Goal: Navigation & Orientation: Find specific page/section

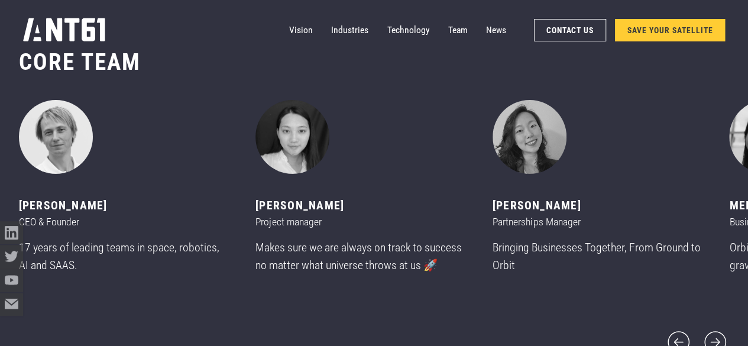
scroll to position [4142, 0]
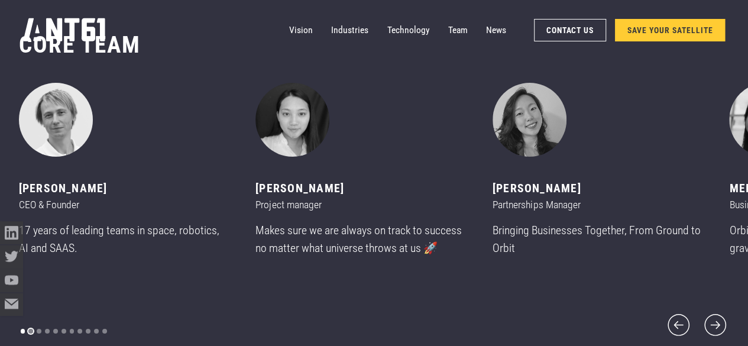
click at [30, 329] on div "Show slide 2 of 11" at bounding box center [30, 331] width 5 height 5
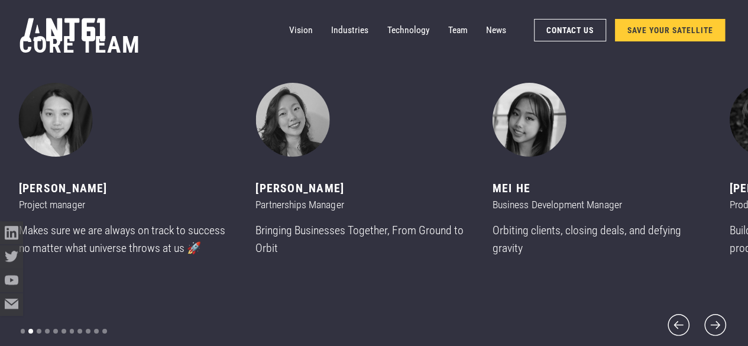
click at [30, 329] on div "Show slide 2 of 11" at bounding box center [30, 331] width 5 height 5
click at [38, 329] on div "Show slide 3 of 11" at bounding box center [39, 331] width 5 height 5
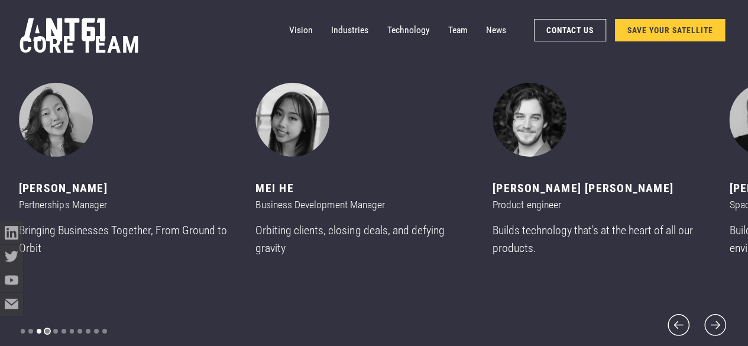
click at [46, 329] on div "Show slide 4 of 11" at bounding box center [47, 331] width 5 height 5
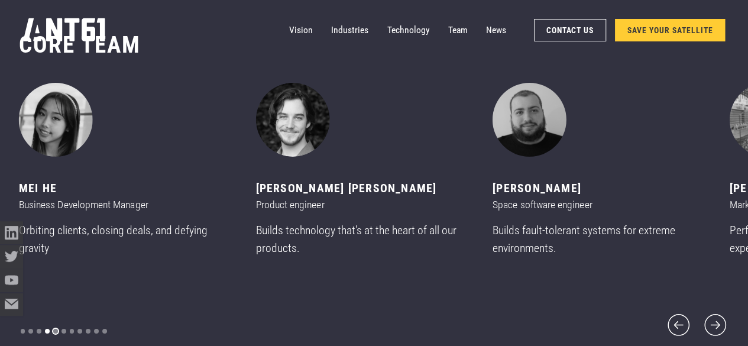
click at [57, 329] on div "Show slide 5 of 11" at bounding box center [55, 331] width 5 height 5
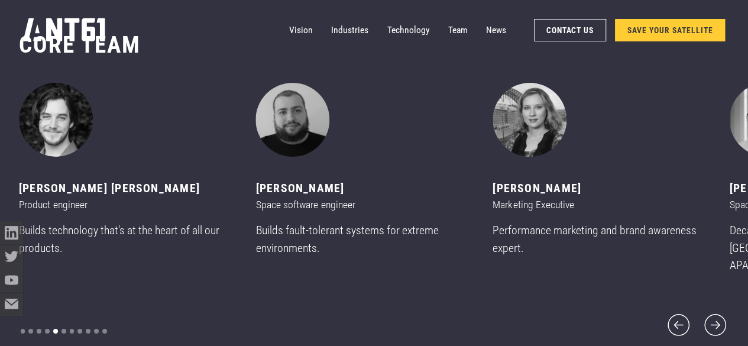
click at [60, 327] on div "carousel" at bounding box center [64, 331] width 90 height 16
click at [63, 329] on div "Show slide 6 of 11" at bounding box center [64, 331] width 5 height 5
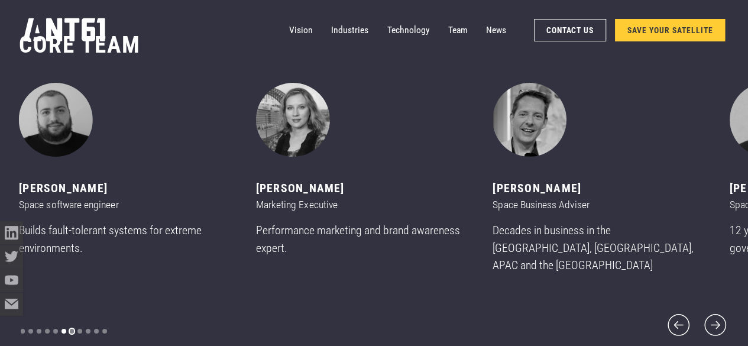
click at [73, 329] on div "Show slide 7 of 11" at bounding box center [72, 331] width 5 height 5
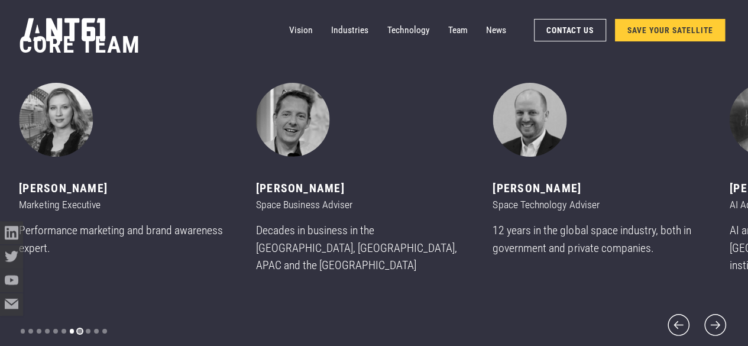
click at [81, 329] on div "Show slide 8 of 11" at bounding box center [80, 331] width 5 height 5
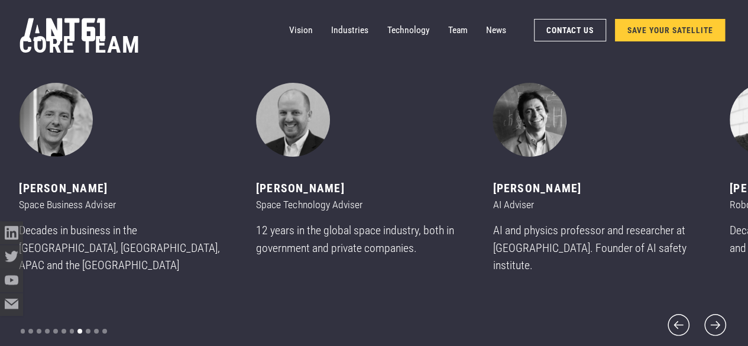
click at [91, 325] on div "carousel" at bounding box center [64, 331] width 90 height 16
click at [89, 329] on div "Show slide 9 of 11" at bounding box center [88, 331] width 5 height 5
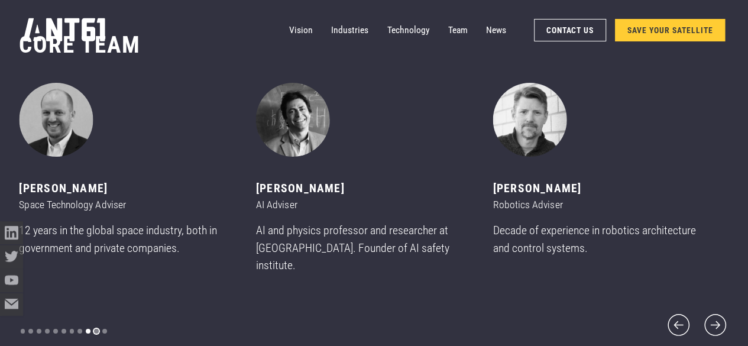
click at [95, 329] on div "Show slide 10 of 11" at bounding box center [96, 331] width 5 height 5
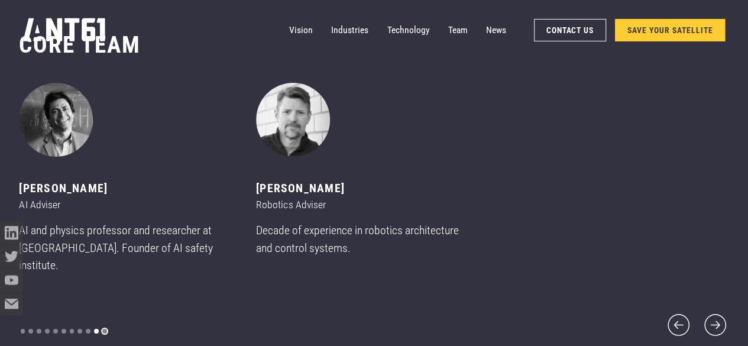
click at [105, 329] on div "Show slide 11 of 11" at bounding box center [104, 331] width 5 height 5
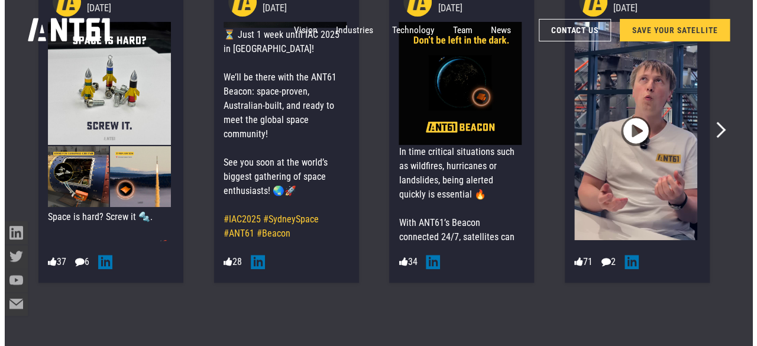
scroll to position [58, 0]
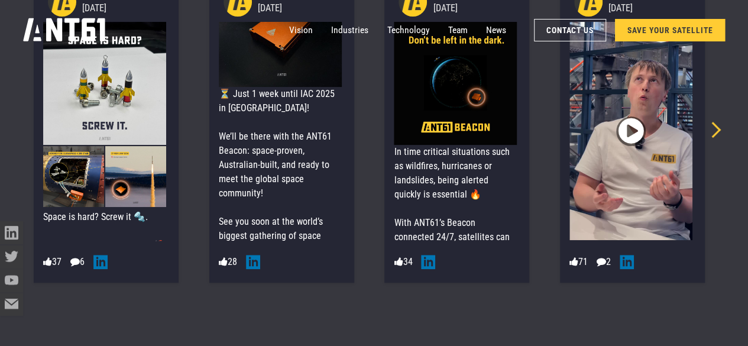
click at [709, 133] on icon "Next slide" at bounding box center [713, 130] width 16 height 16
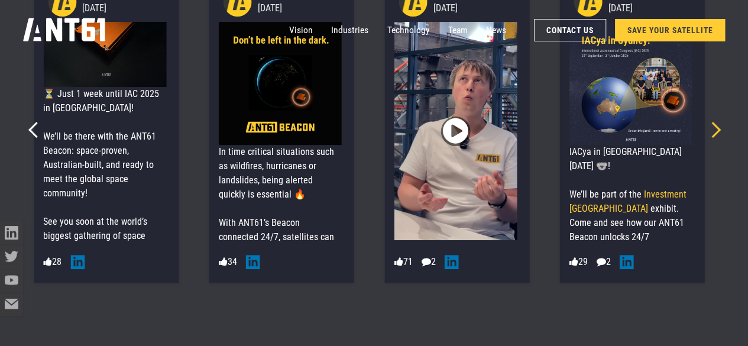
click at [708, 131] on icon "Next slide" at bounding box center [713, 130] width 16 height 16
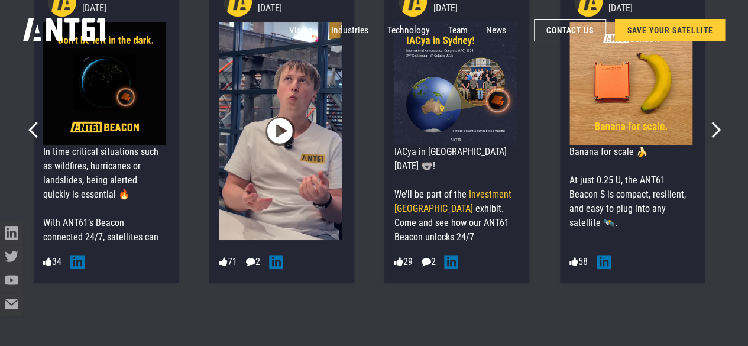
click at [489, 98] on img at bounding box center [455, 83] width 123 height 123
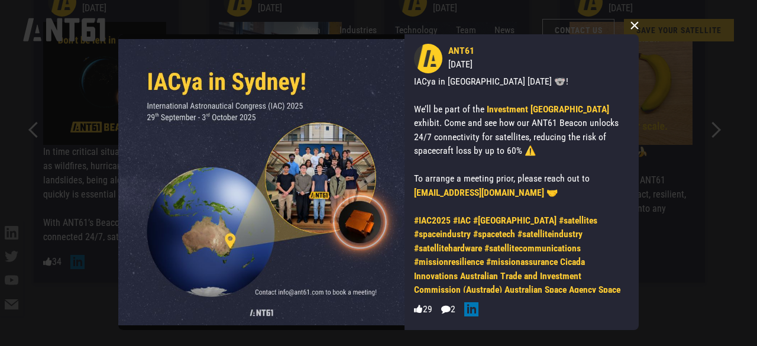
click at [638, 27] on button "×" at bounding box center [635, 26] width 18 height 18
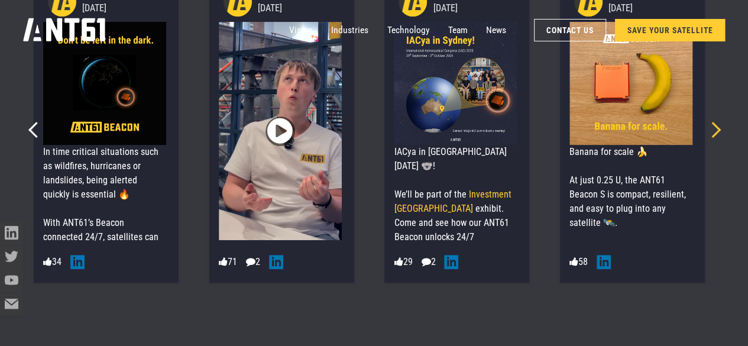
click at [708, 133] on icon "Next slide" at bounding box center [713, 130] width 16 height 16
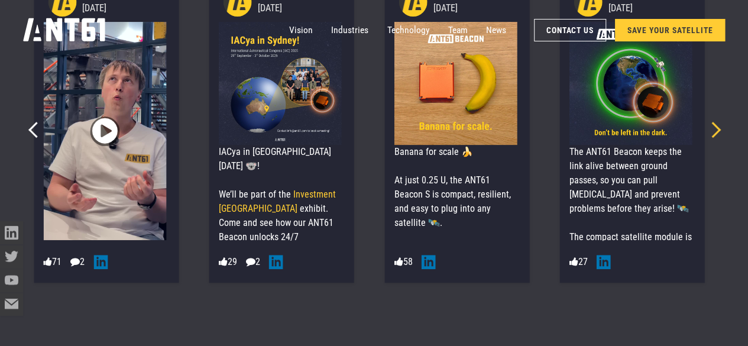
click at [705, 134] on icon "Next slide" at bounding box center [713, 130] width 16 height 16
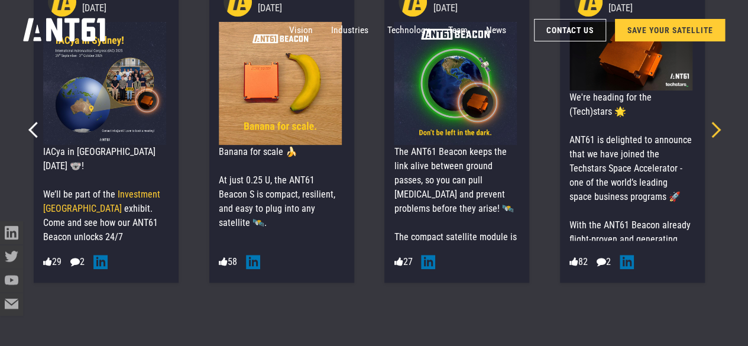
click at [705, 134] on icon "Next slide" at bounding box center [713, 130] width 16 height 16
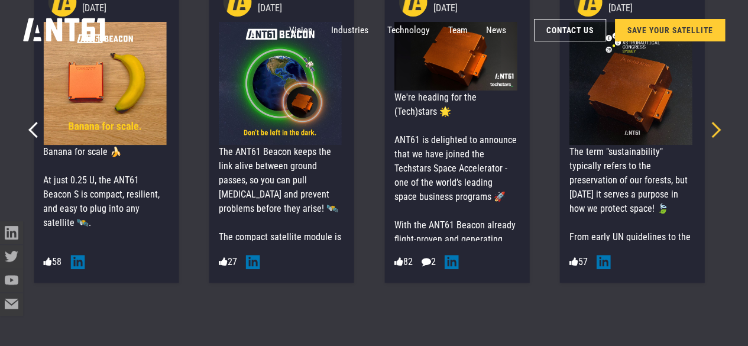
click at [705, 134] on icon "Next slide" at bounding box center [713, 130] width 16 height 16
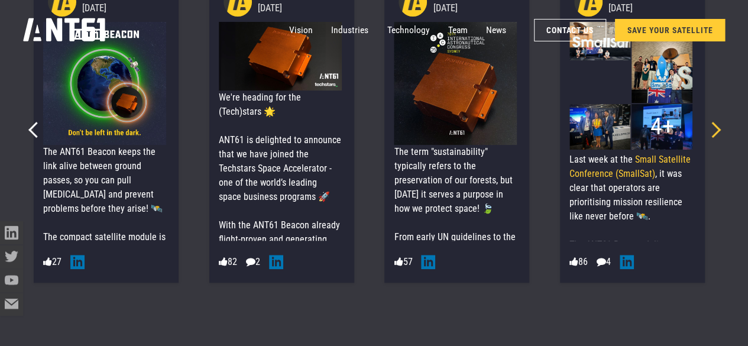
click at [705, 133] on icon "Next slide" at bounding box center [713, 130] width 16 height 16
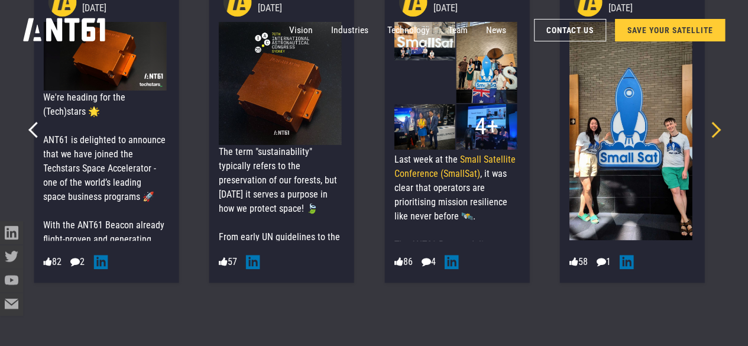
click at [708, 130] on icon "Next slide" at bounding box center [713, 130] width 16 height 16
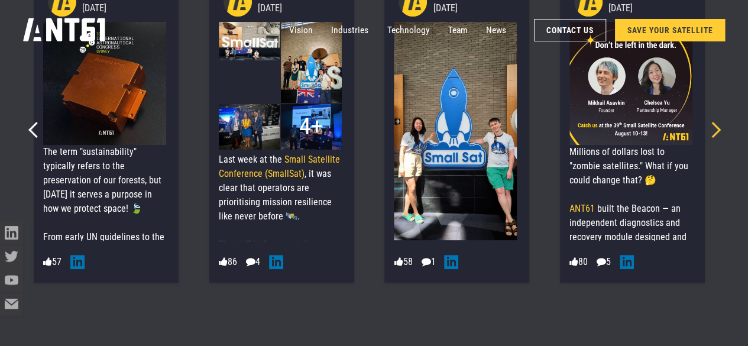
click at [708, 130] on icon "Next slide" at bounding box center [713, 130] width 16 height 16
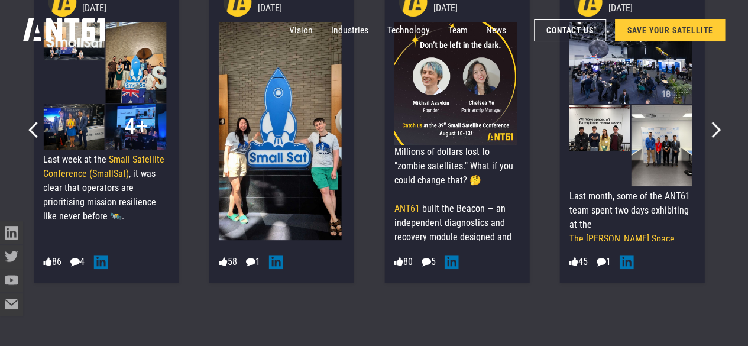
click at [672, 141] on img at bounding box center [662, 145] width 61 height 81
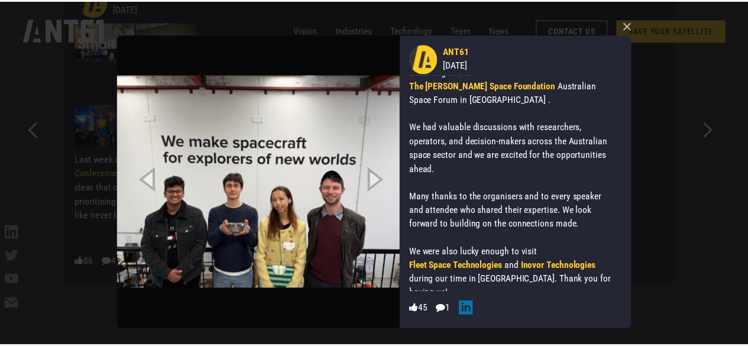
scroll to position [0, 0]
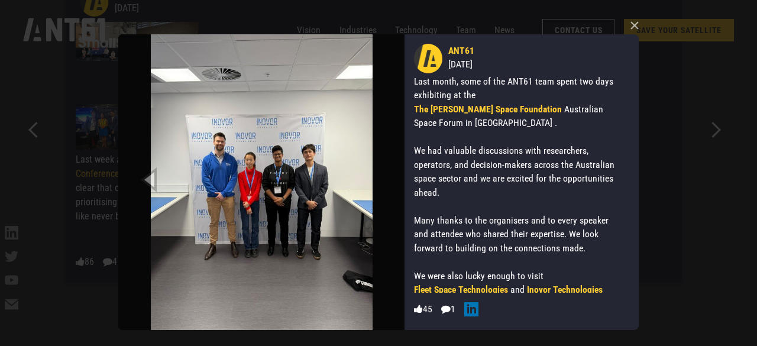
click at [380, 177] on img at bounding box center [261, 182] width 286 height 296
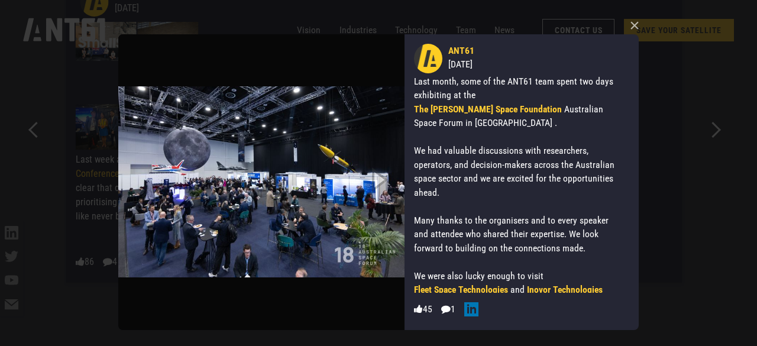
click at [150, 182] on img at bounding box center [261, 182] width 286 height 296
click at [383, 180] on icon "Next slide" at bounding box center [377, 179] width 53 height 65
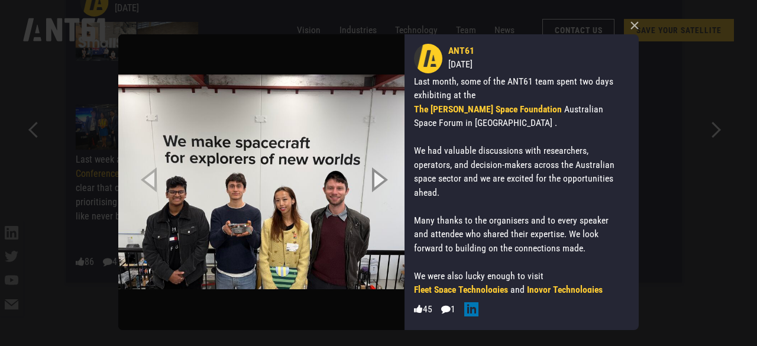
click at [383, 180] on icon "Next slide" at bounding box center [377, 179] width 53 height 65
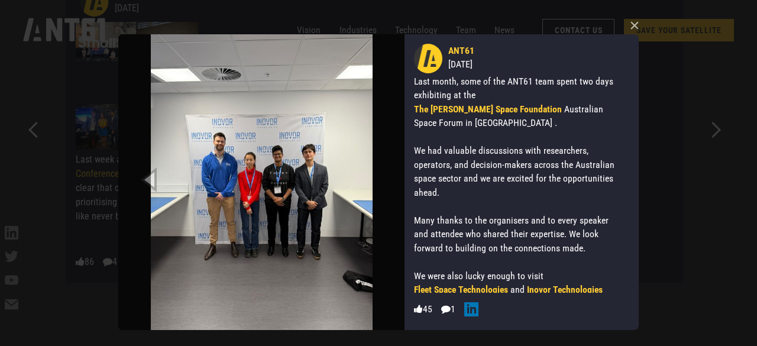
click at [711, 134] on div "× ANT61 11/08/2025 Last month, some of the ANT61 team spent two days exhibiting…" at bounding box center [378, 173] width 757 height 346
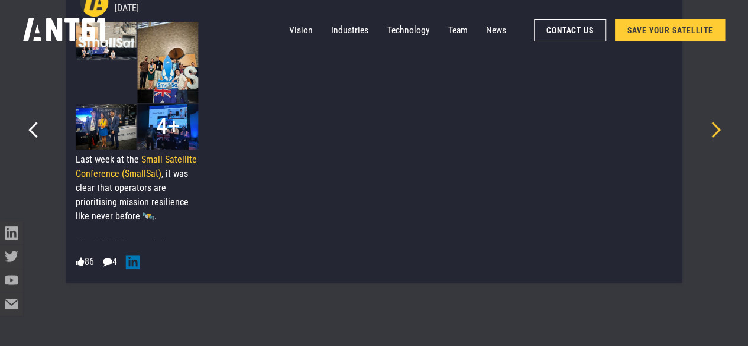
click at [706, 134] on icon "Next slide" at bounding box center [713, 130] width 16 height 16
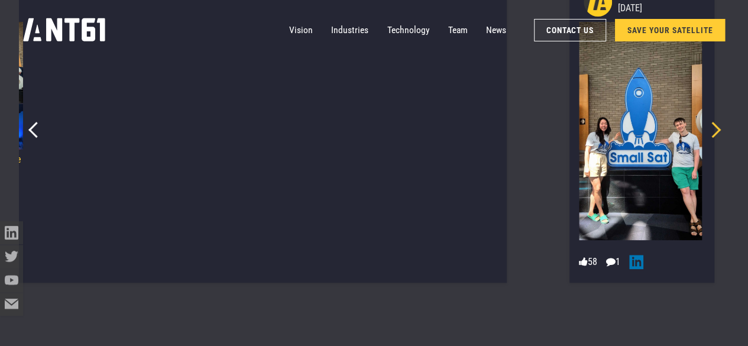
click at [706, 134] on icon "Next slide" at bounding box center [713, 130] width 16 height 16
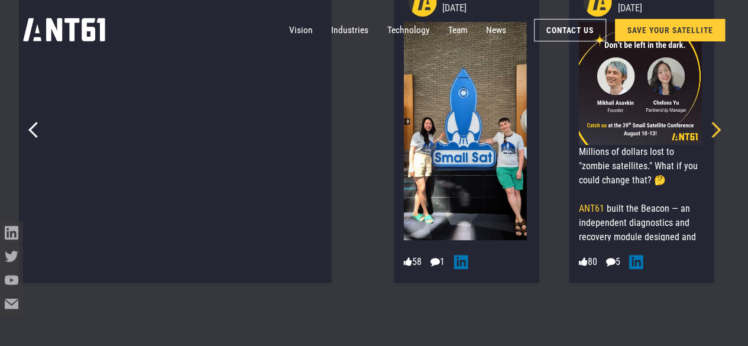
click at [706, 134] on icon "Next slide" at bounding box center [713, 130] width 16 height 16
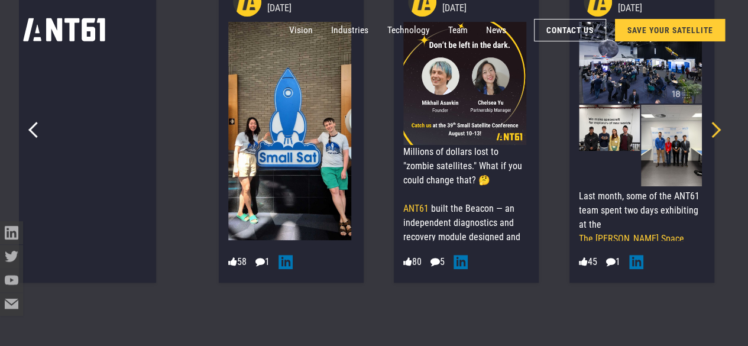
click at [706, 134] on icon "Next slide" at bounding box center [713, 130] width 16 height 16
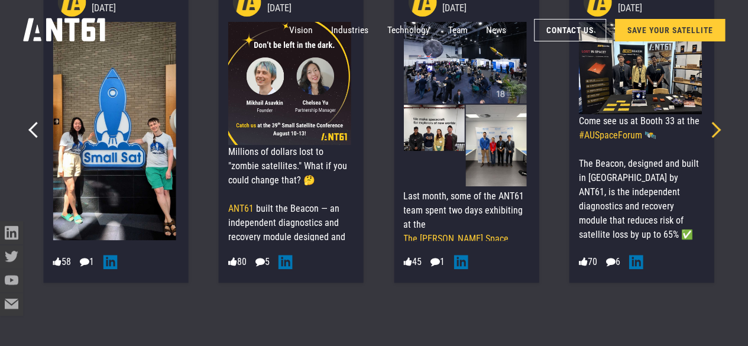
click at [706, 134] on icon "Next slide" at bounding box center [713, 130] width 16 height 16
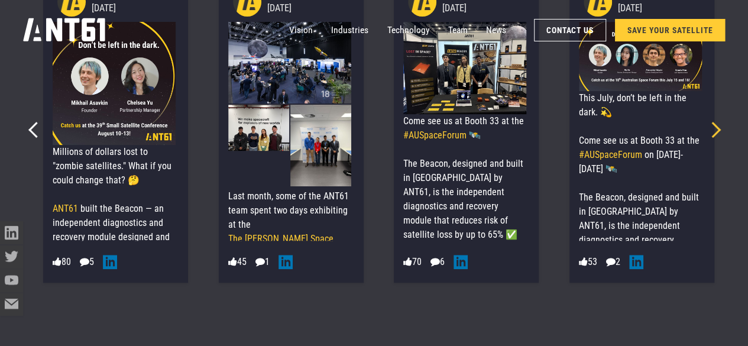
click at [705, 128] on icon "Next slide" at bounding box center [713, 130] width 16 height 16
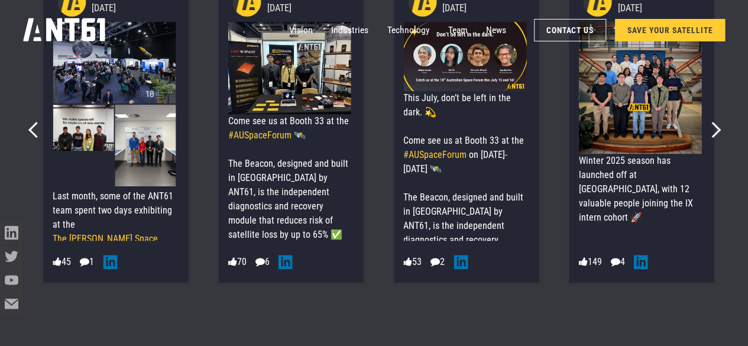
click at [674, 128] on img at bounding box center [640, 88] width 123 height 132
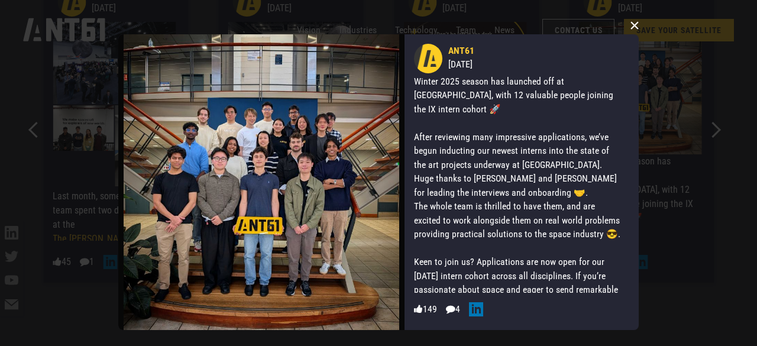
drag, startPoint x: 631, startPoint y: 25, endPoint x: 548, endPoint y: 167, distance: 164.9
click at [632, 33] on button "×" at bounding box center [635, 26] width 18 height 18
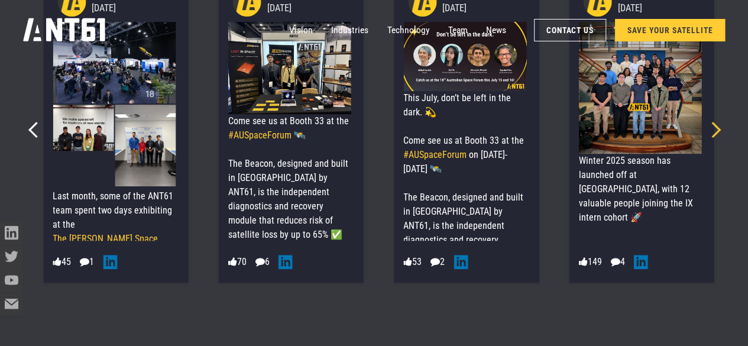
click at [706, 133] on icon "Next slide" at bounding box center [713, 130] width 16 height 16
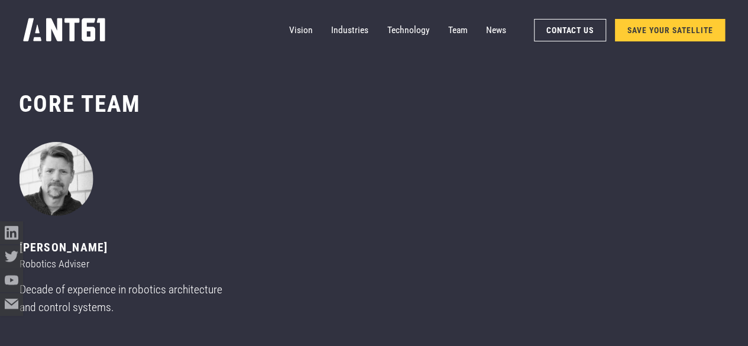
scroll to position [4023, 0]
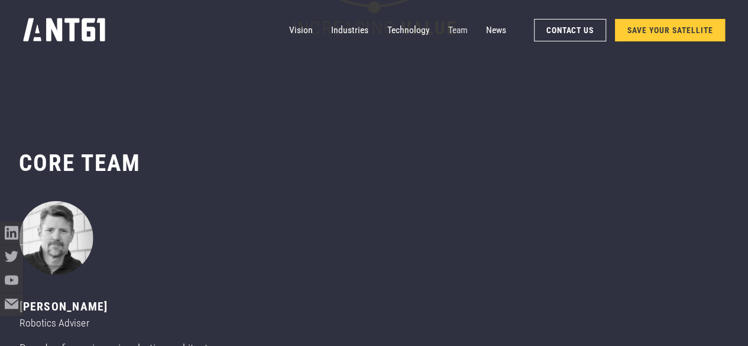
click at [461, 30] on link "Team" at bounding box center [458, 29] width 20 height 23
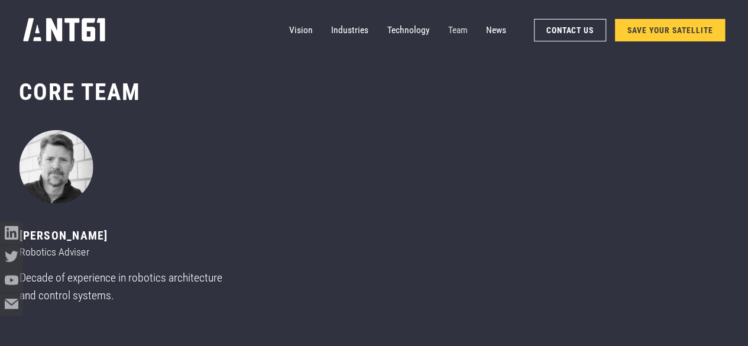
scroll to position [4095, 0]
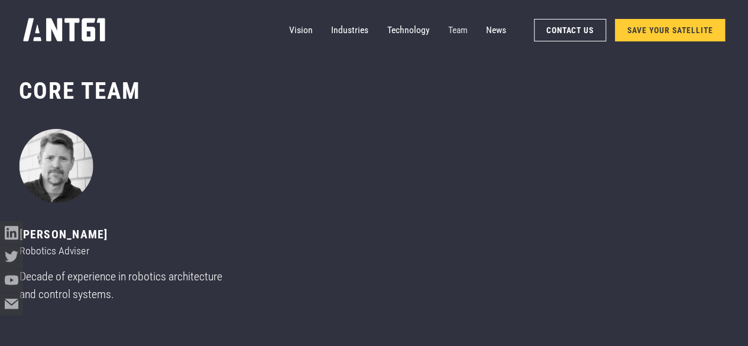
click at [461, 29] on link "Team" at bounding box center [458, 29] width 20 height 23
click at [289, 30] on div "Vision Industries Industries Technology Team News Contact Us SAVE YOUR SATELLITE" at bounding box center [374, 30] width 702 height 60
click at [308, 31] on link "Vision" at bounding box center [301, 29] width 24 height 23
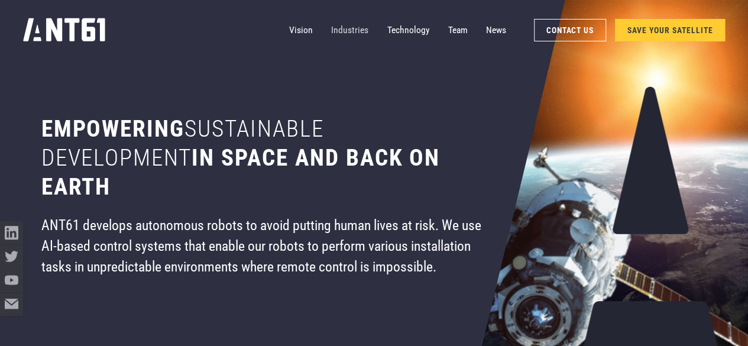
click at [348, 30] on link "Industries" at bounding box center [349, 29] width 37 height 23
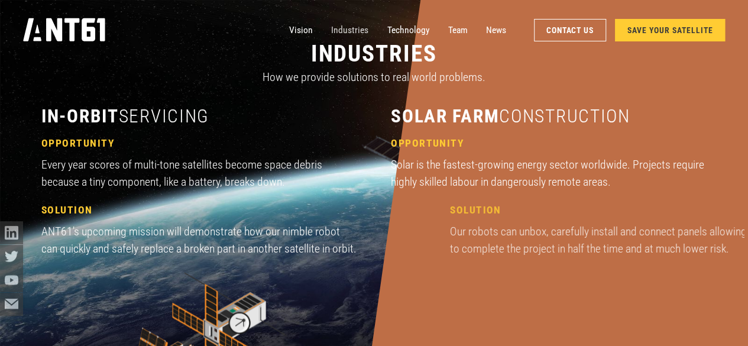
scroll to position [1020, 0]
click at [495, 30] on link "News" at bounding box center [496, 29] width 20 height 23
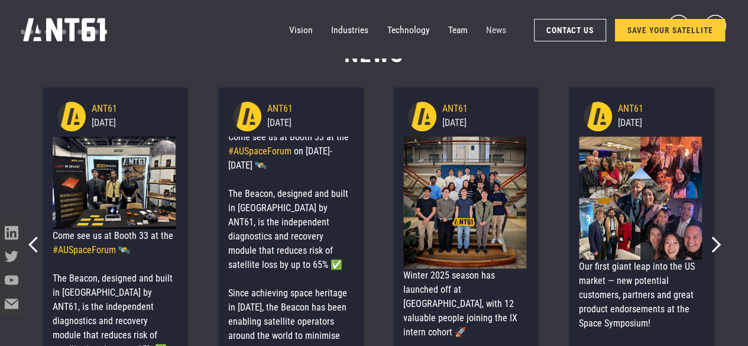
scroll to position [4441, 0]
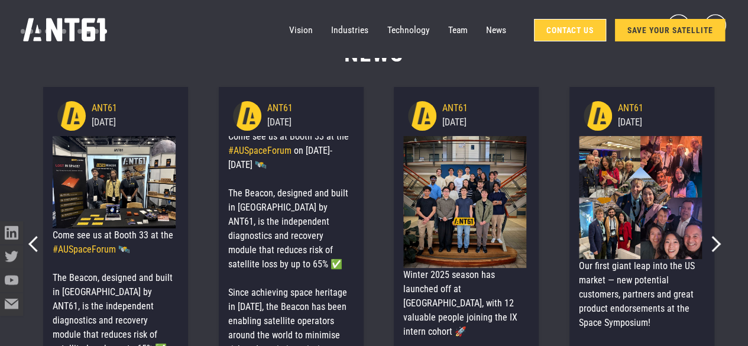
click at [587, 30] on link "Contact Us" at bounding box center [570, 30] width 72 height 22
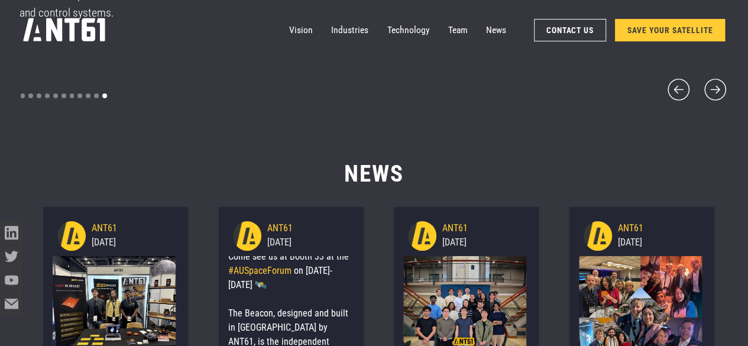
scroll to position [4255, 0]
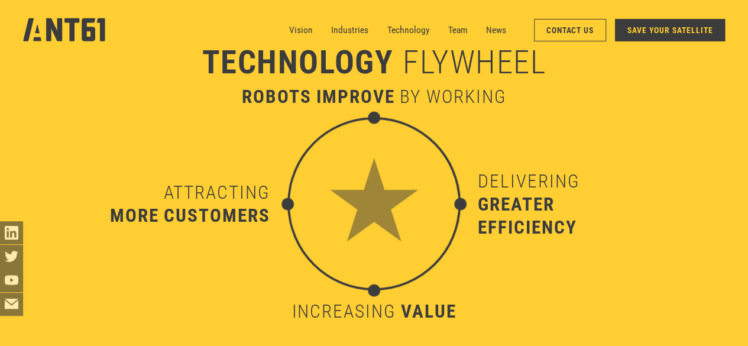
scroll to position [3368, 0]
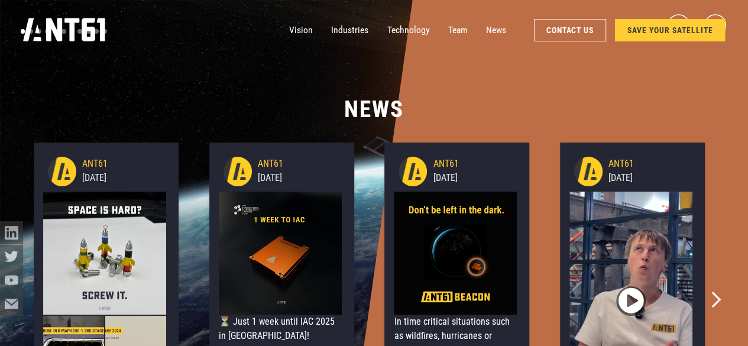
scroll to position [1020, 0]
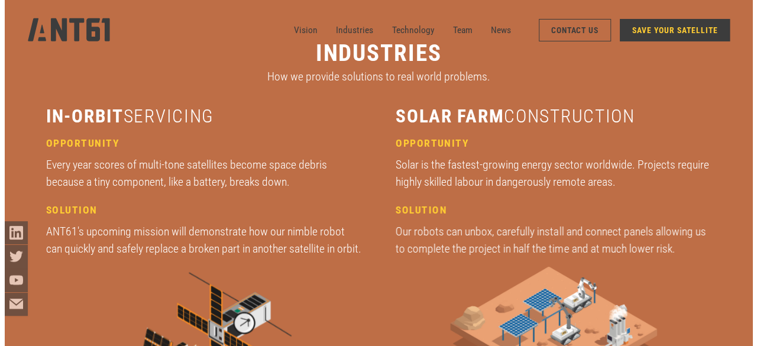
scroll to position [4441, 0]
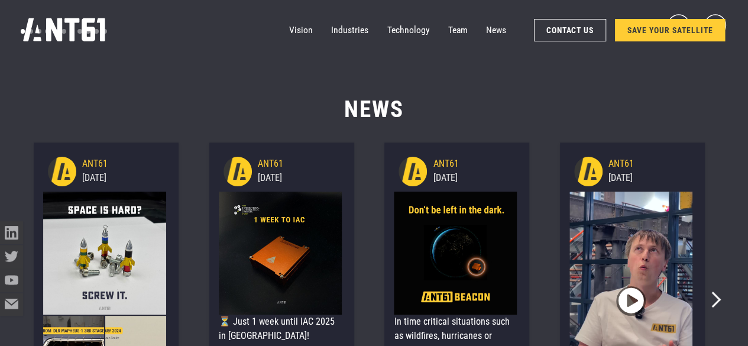
click at [672, 237] on img at bounding box center [631, 301] width 123 height 219
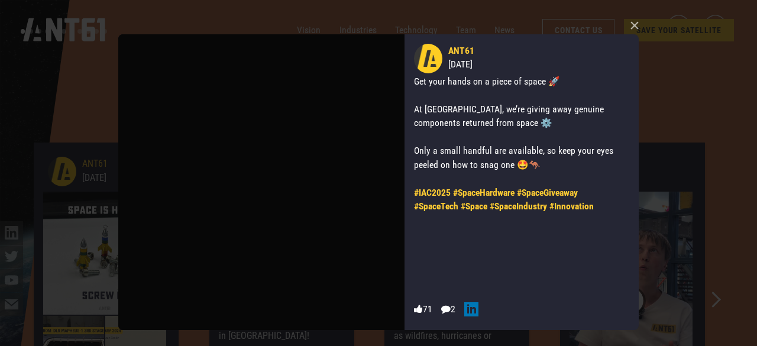
scroll to position [1020, 0]
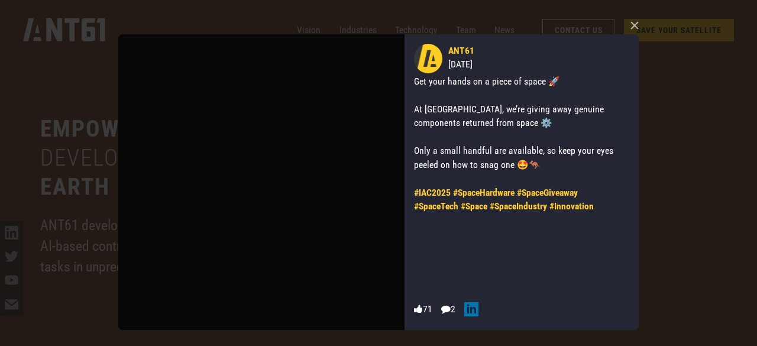
scroll to position [4095, 0]
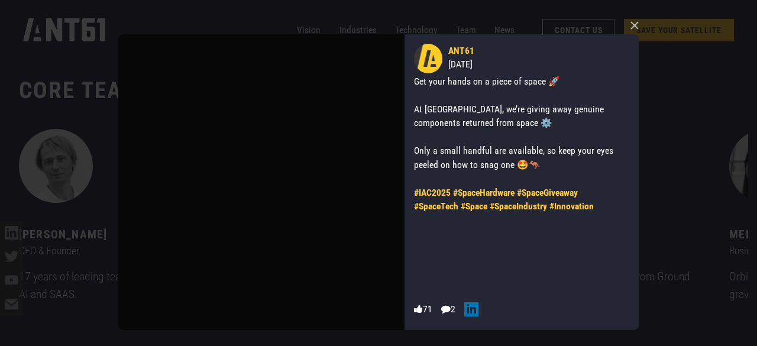
scroll to position [4023, 0]
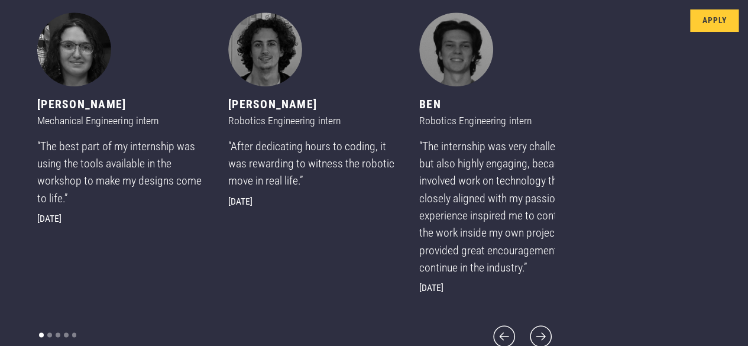
scroll to position [705, 0]
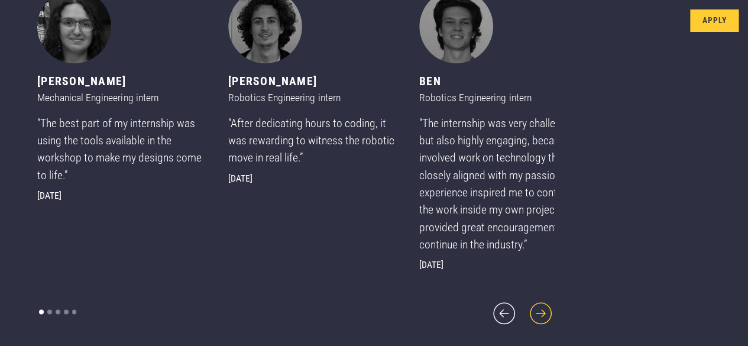
click at [527, 310] on icon "next slide" at bounding box center [541, 313] width 28 height 28
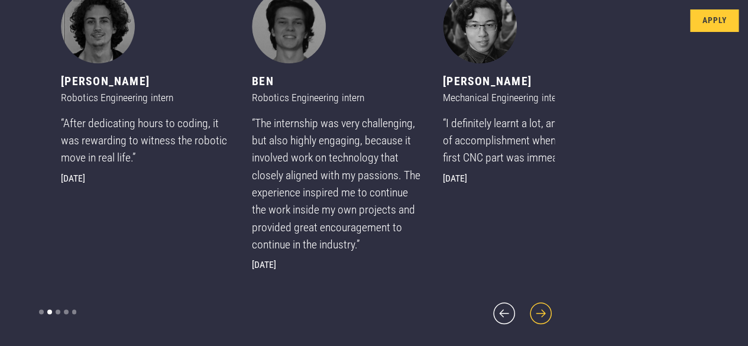
click at [527, 313] on icon "next slide" at bounding box center [541, 313] width 28 height 28
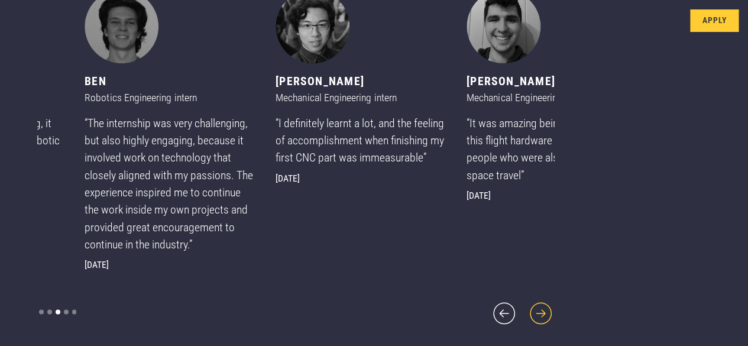
click at [527, 312] on icon "next slide" at bounding box center [541, 313] width 28 height 28
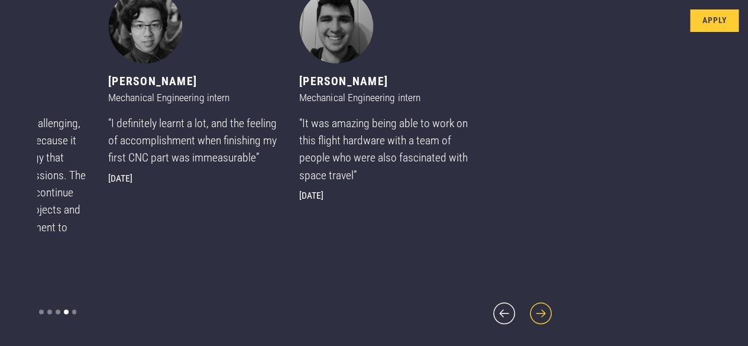
click at [527, 313] on icon "next slide" at bounding box center [541, 313] width 28 height 28
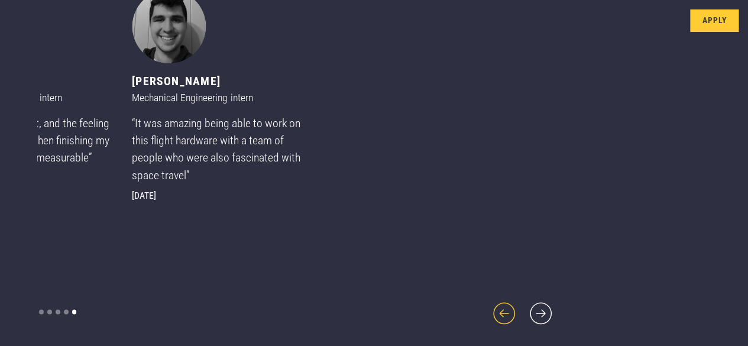
click at [490, 312] on icon "previous slide" at bounding box center [504, 313] width 28 height 28
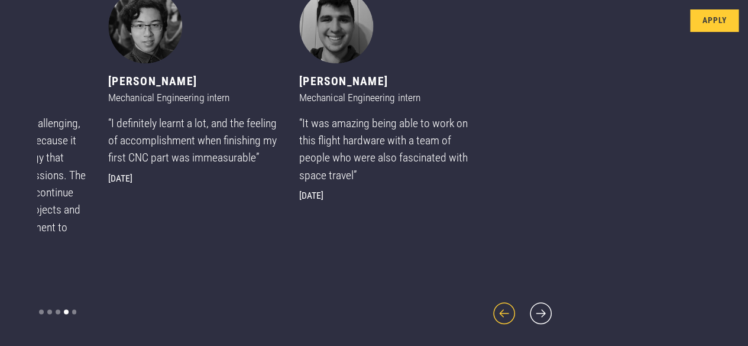
click at [490, 312] on icon "previous slide" at bounding box center [504, 313] width 28 height 28
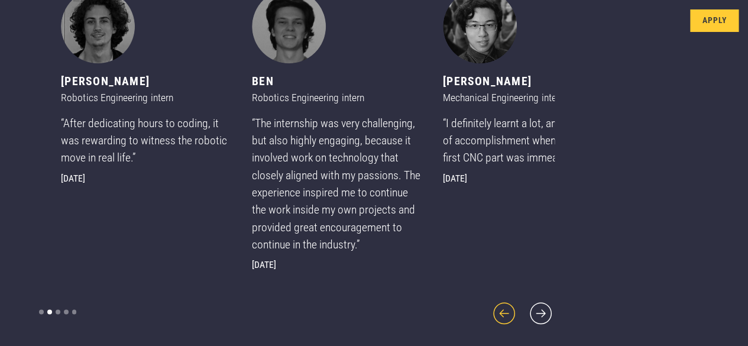
click at [490, 312] on icon "previous slide" at bounding box center [504, 313] width 28 height 28
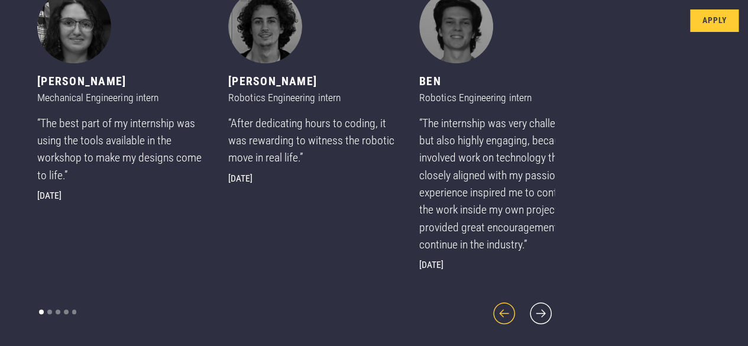
click at [490, 312] on icon "previous slide" at bounding box center [504, 313] width 28 height 28
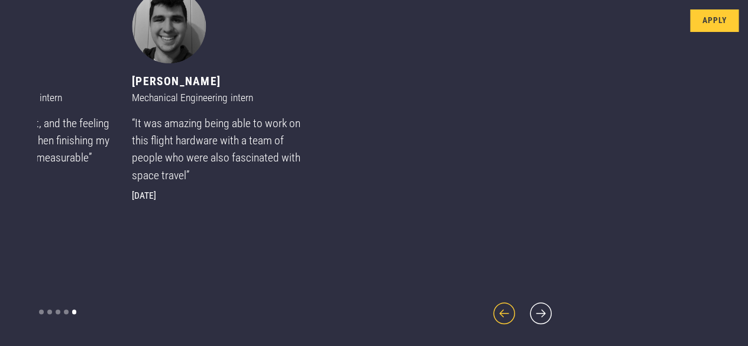
click at [490, 315] on icon "previous slide" at bounding box center [504, 313] width 28 height 28
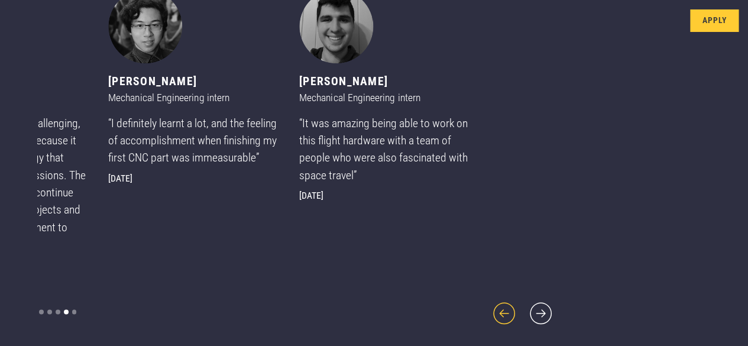
click at [490, 315] on icon "previous slide" at bounding box center [504, 313] width 28 height 28
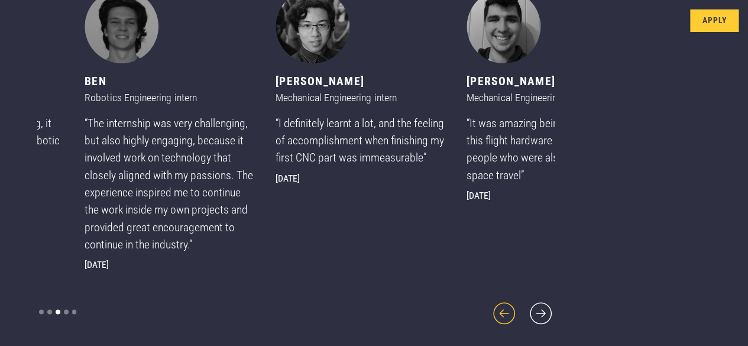
click at [490, 315] on icon "previous slide" at bounding box center [504, 313] width 28 height 28
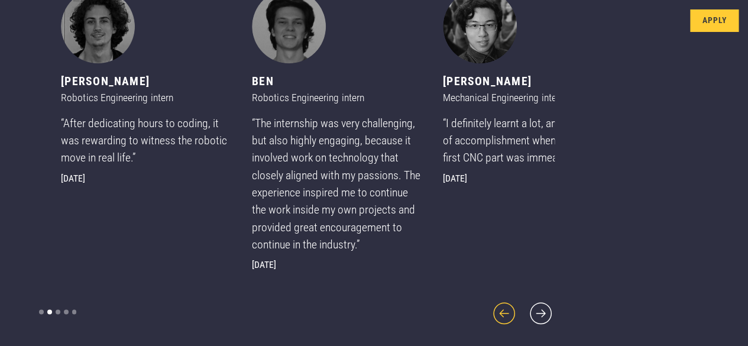
click at [490, 315] on icon "previous slide" at bounding box center [504, 313] width 28 height 28
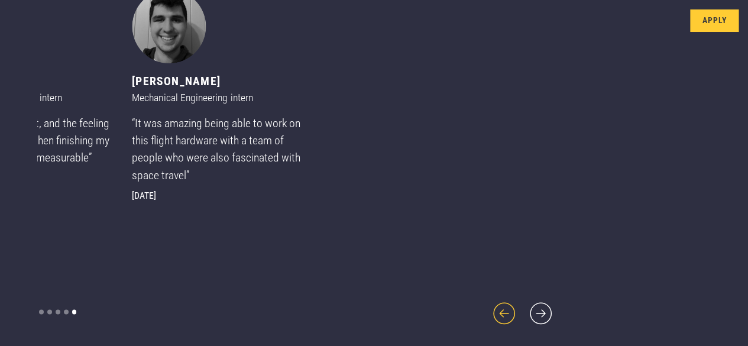
click at [490, 317] on icon "previous slide" at bounding box center [504, 313] width 28 height 28
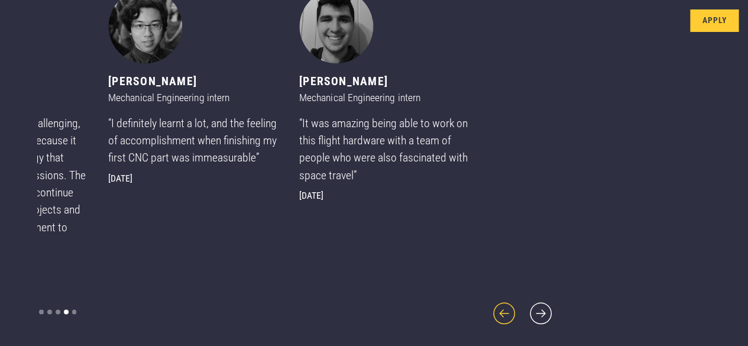
click at [490, 317] on icon "previous slide" at bounding box center [504, 313] width 28 height 28
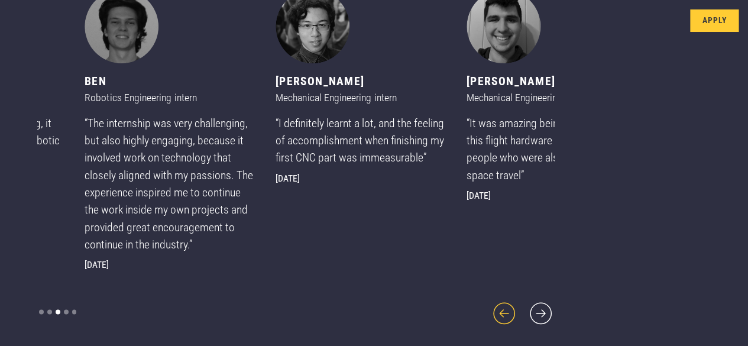
click at [490, 317] on icon "previous slide" at bounding box center [504, 313] width 28 height 28
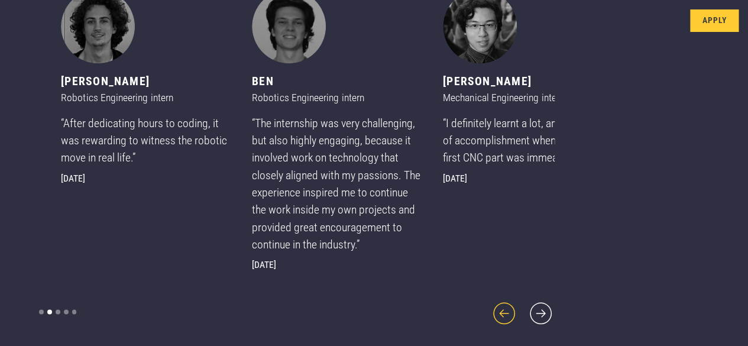
click at [490, 317] on icon "previous slide" at bounding box center [504, 313] width 28 height 28
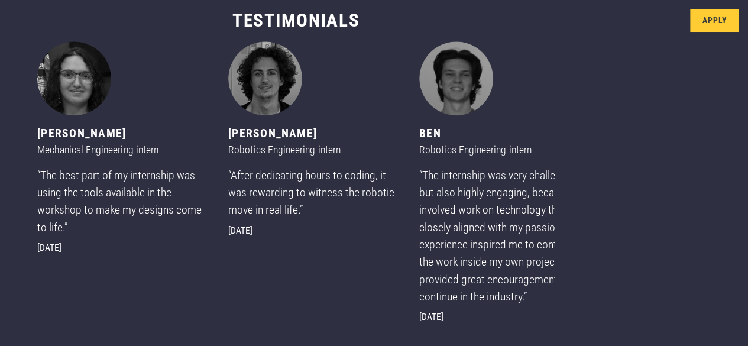
scroll to position [528, 0]
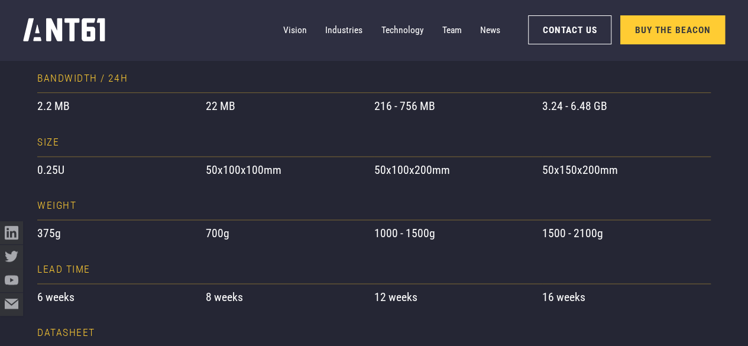
scroll to position [947, 0]
